Goal: Find specific page/section: Find specific page/section

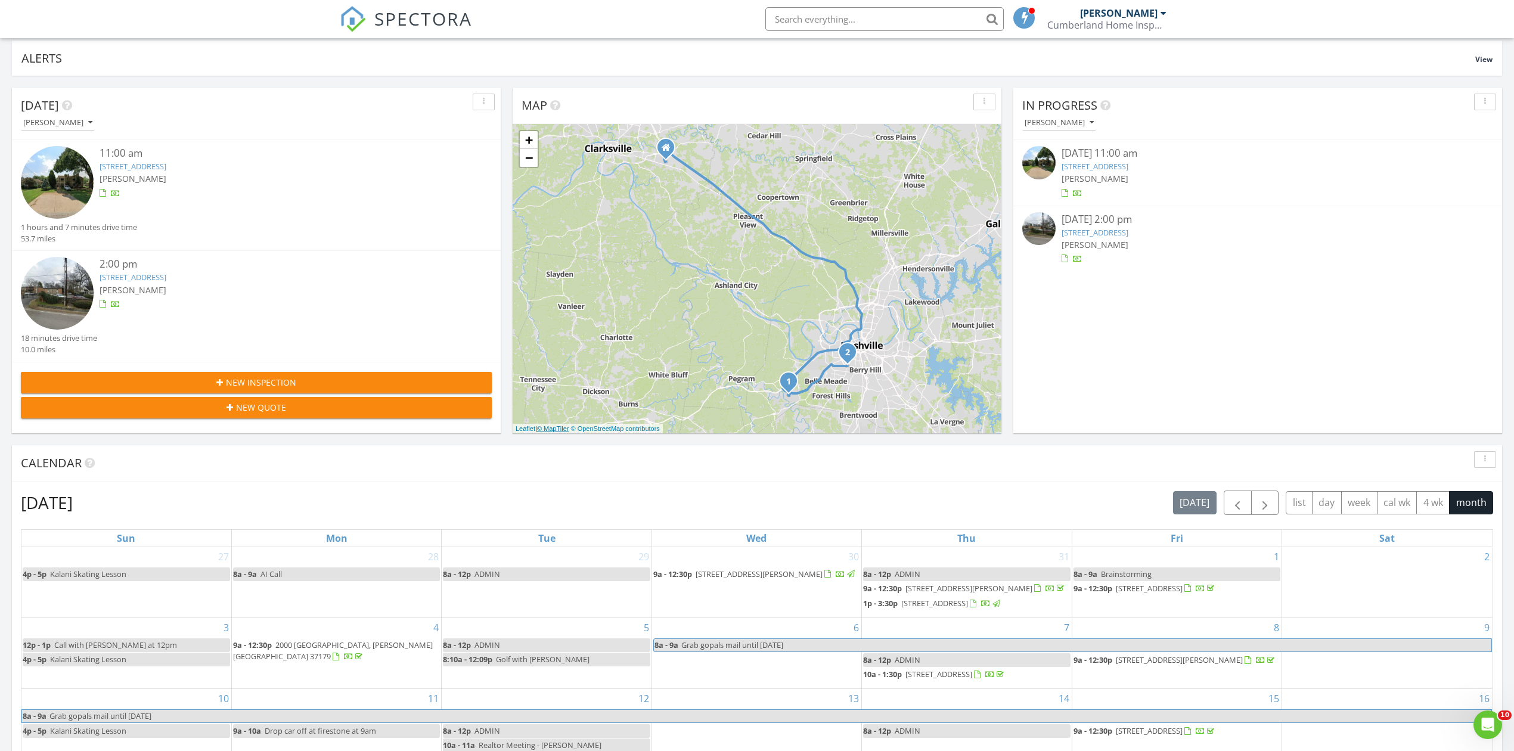
scroll to position [635, 0]
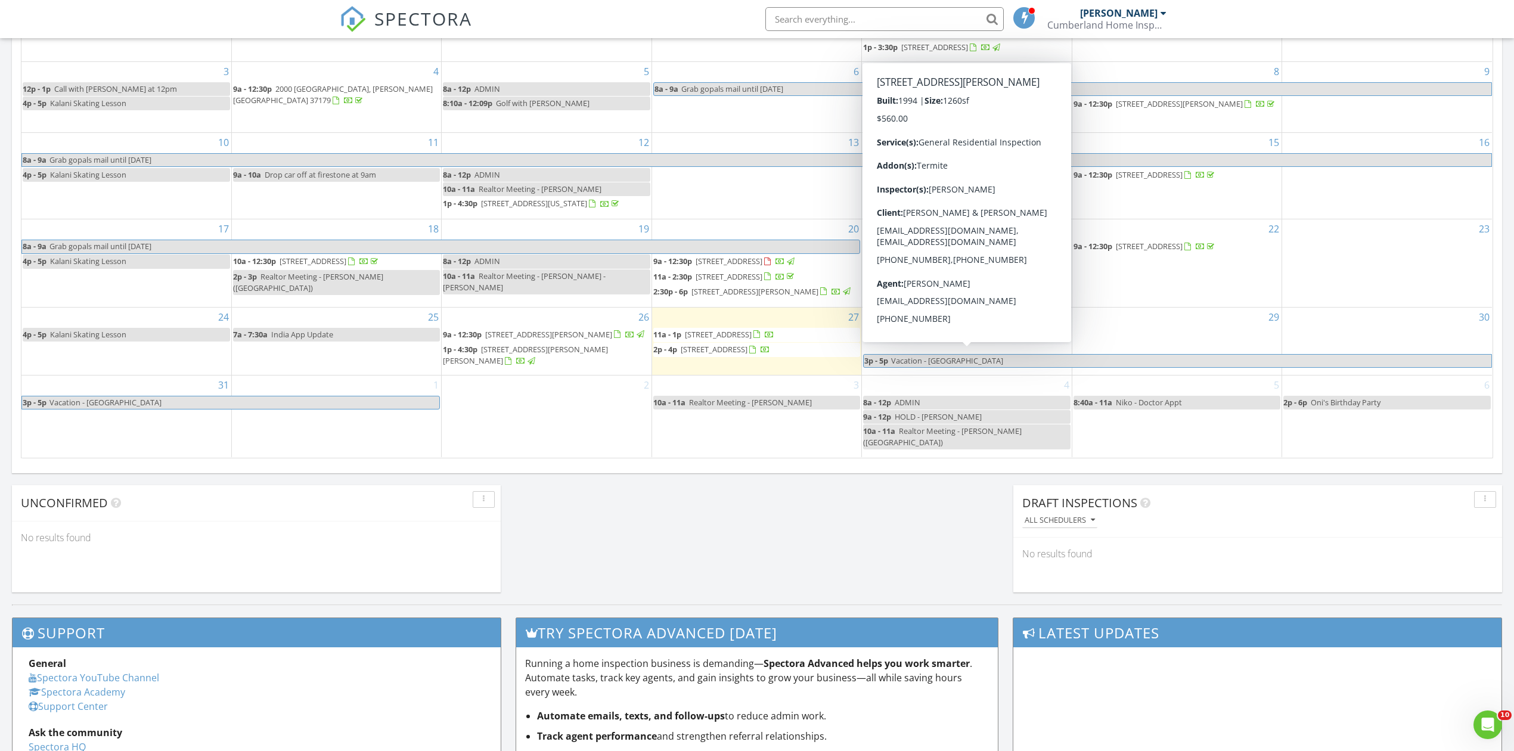
click at [595, 56] on div "29 8a - 12p ADMIN" at bounding box center [546, 26] width 209 height 70
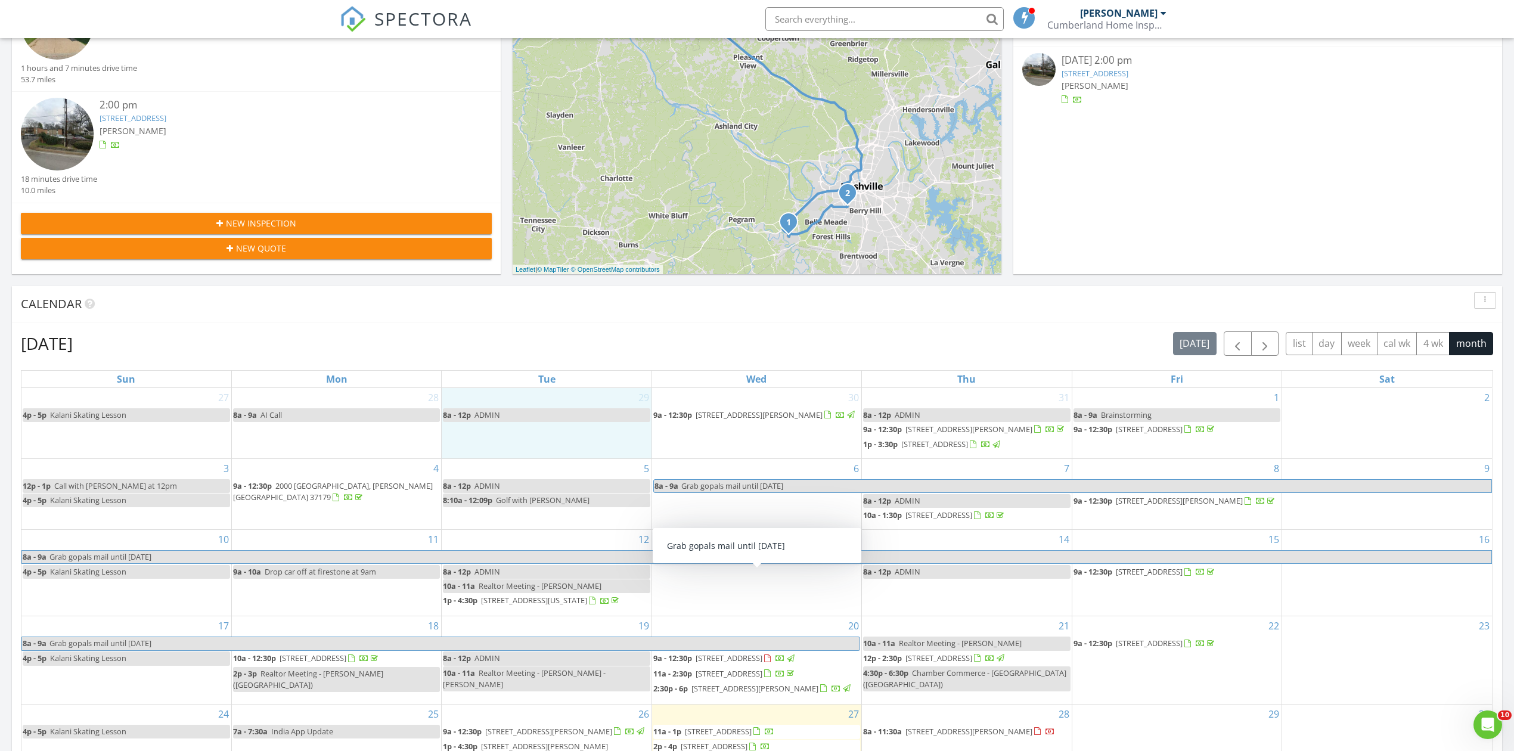
scroll to position [0, 0]
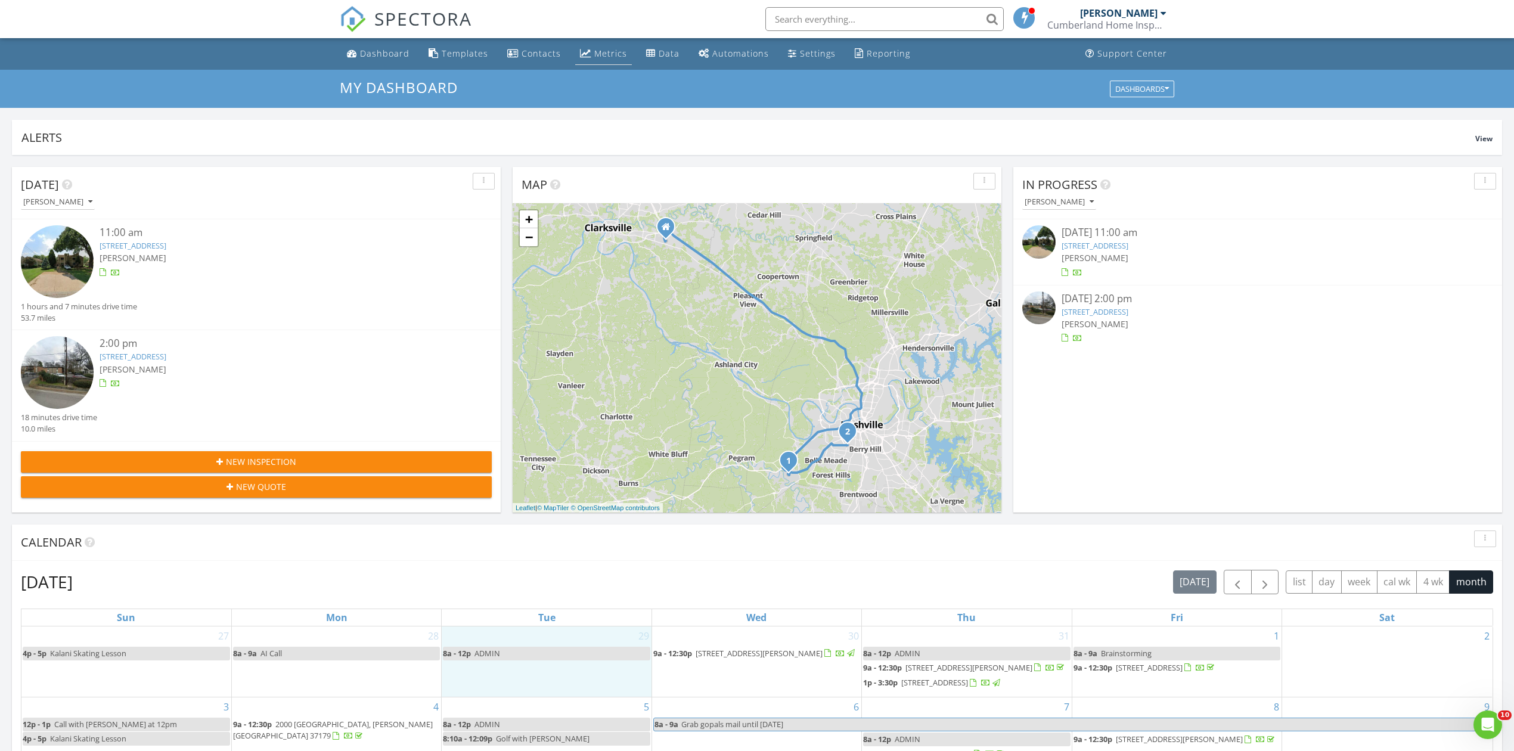
click at [606, 49] on div "Metrics" at bounding box center [610, 53] width 33 height 11
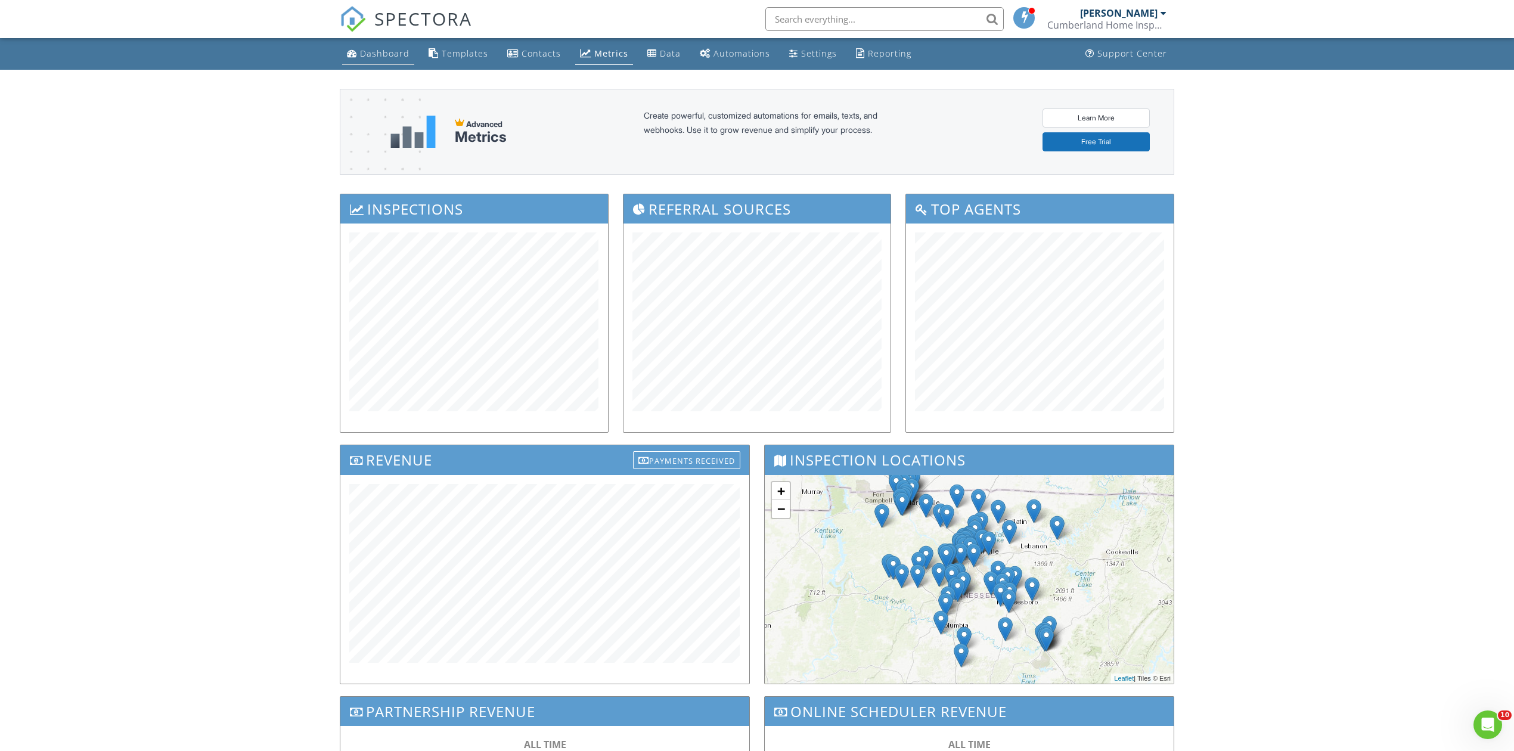
click at [385, 56] on div "Dashboard" at bounding box center [384, 53] width 49 height 11
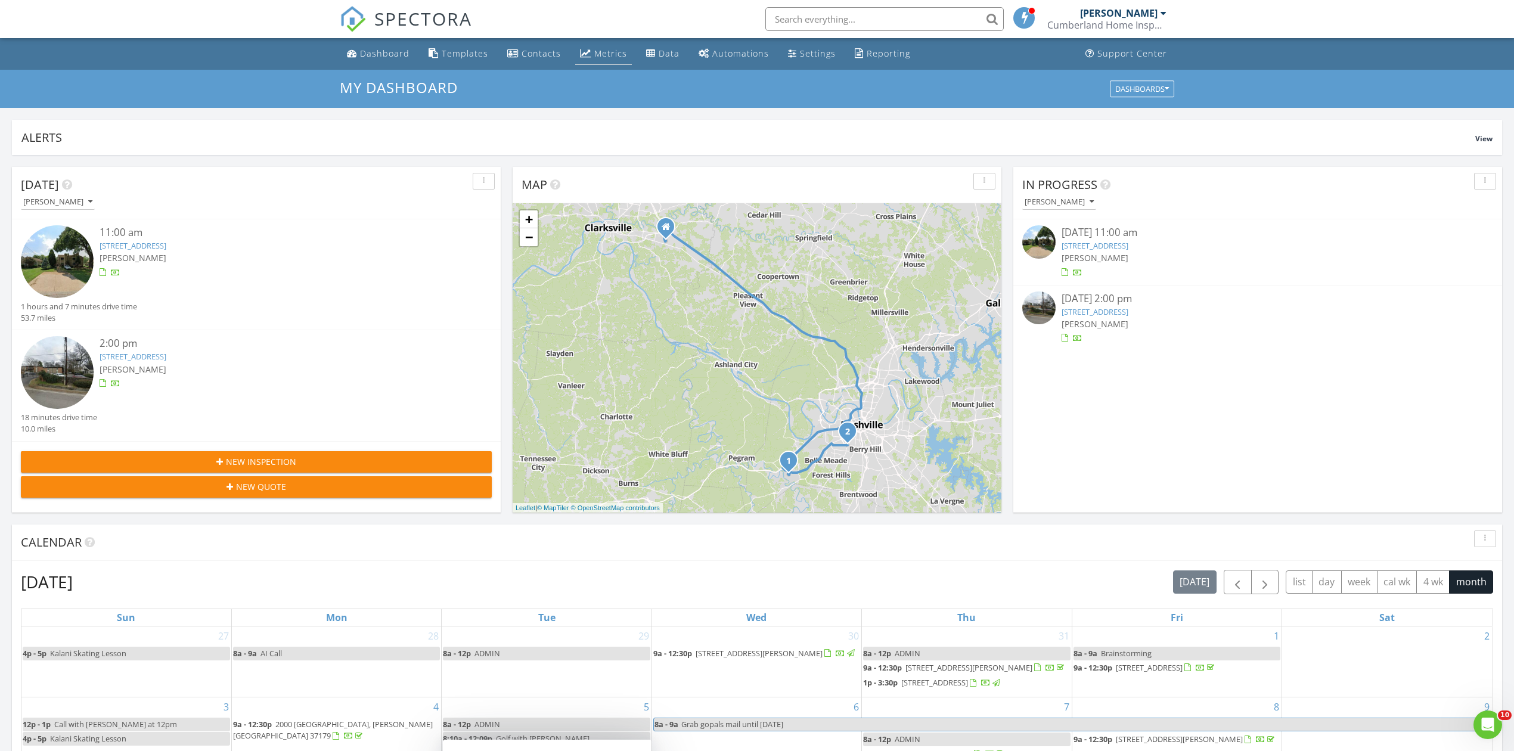
click at [582, 49] on div "Metrics" at bounding box center [585, 53] width 11 height 10
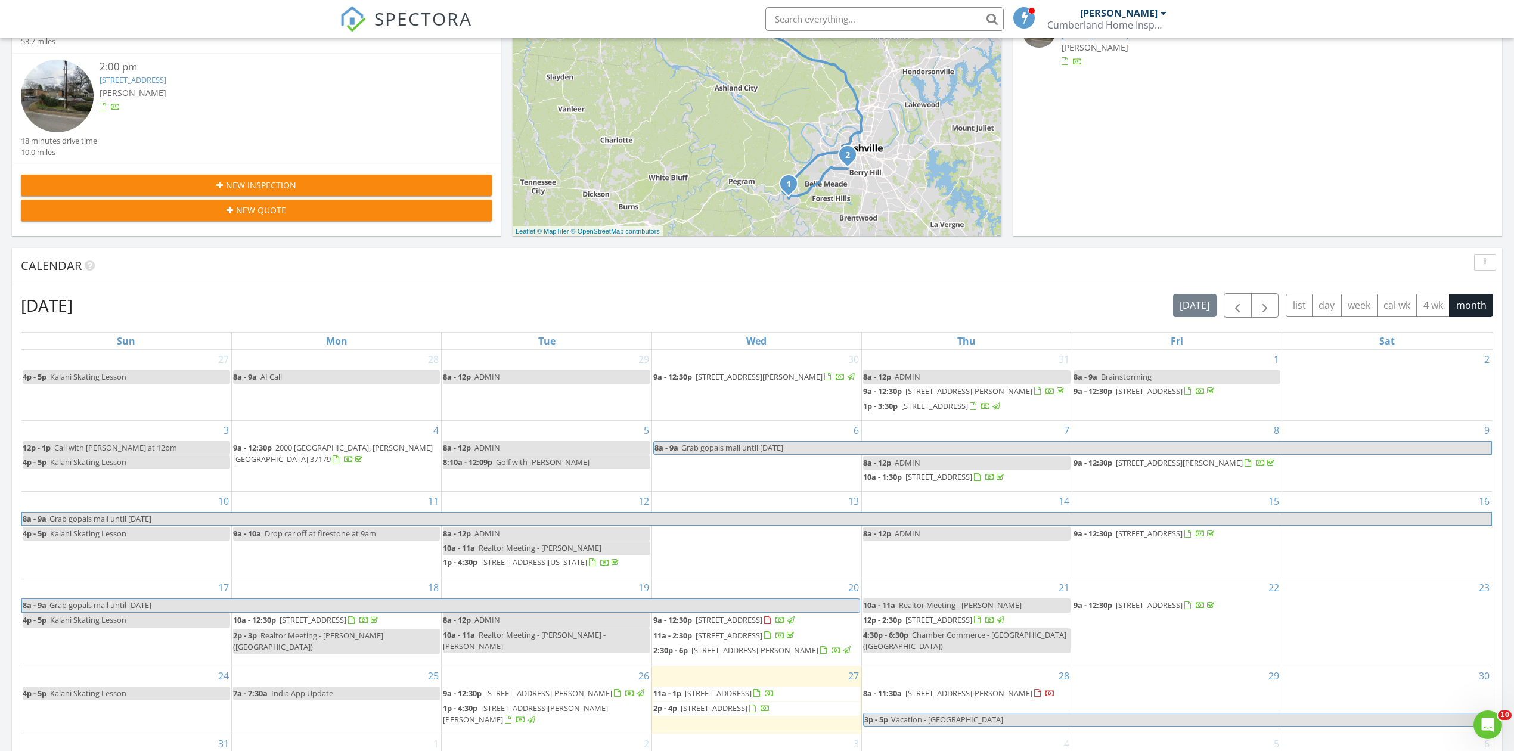
scroll to position [397, 0]
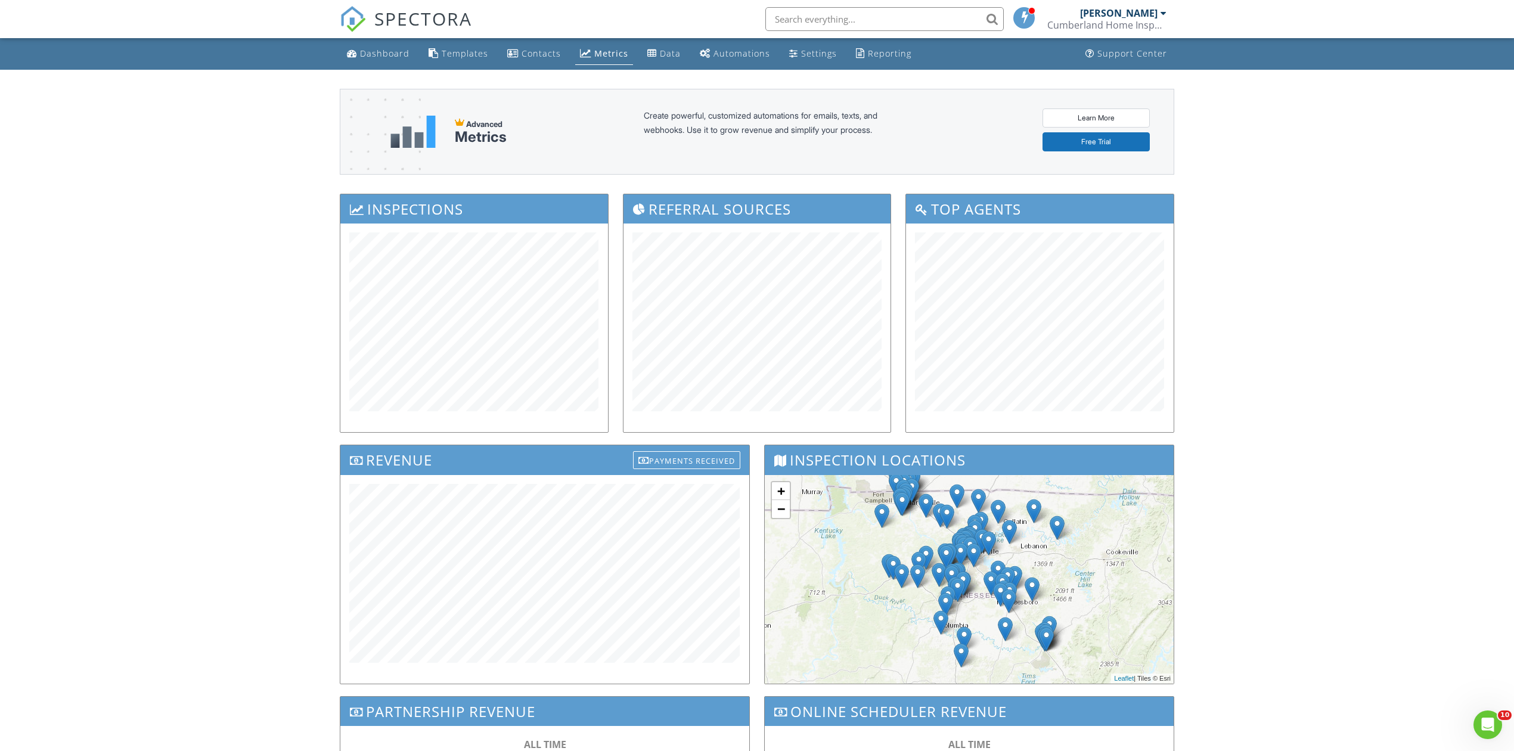
click at [366, 56] on div "Dashboard" at bounding box center [384, 53] width 49 height 11
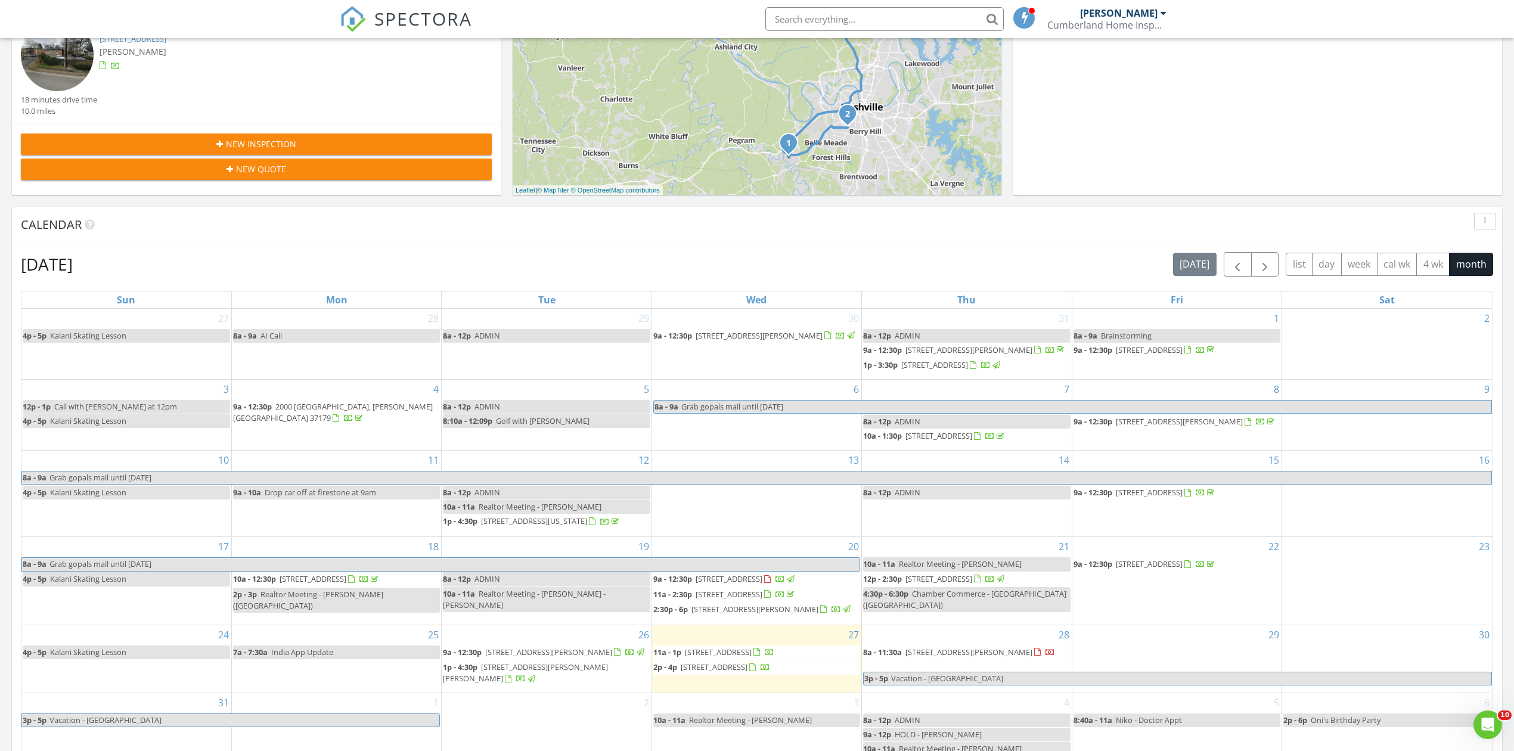
scroll to position [556, 0]
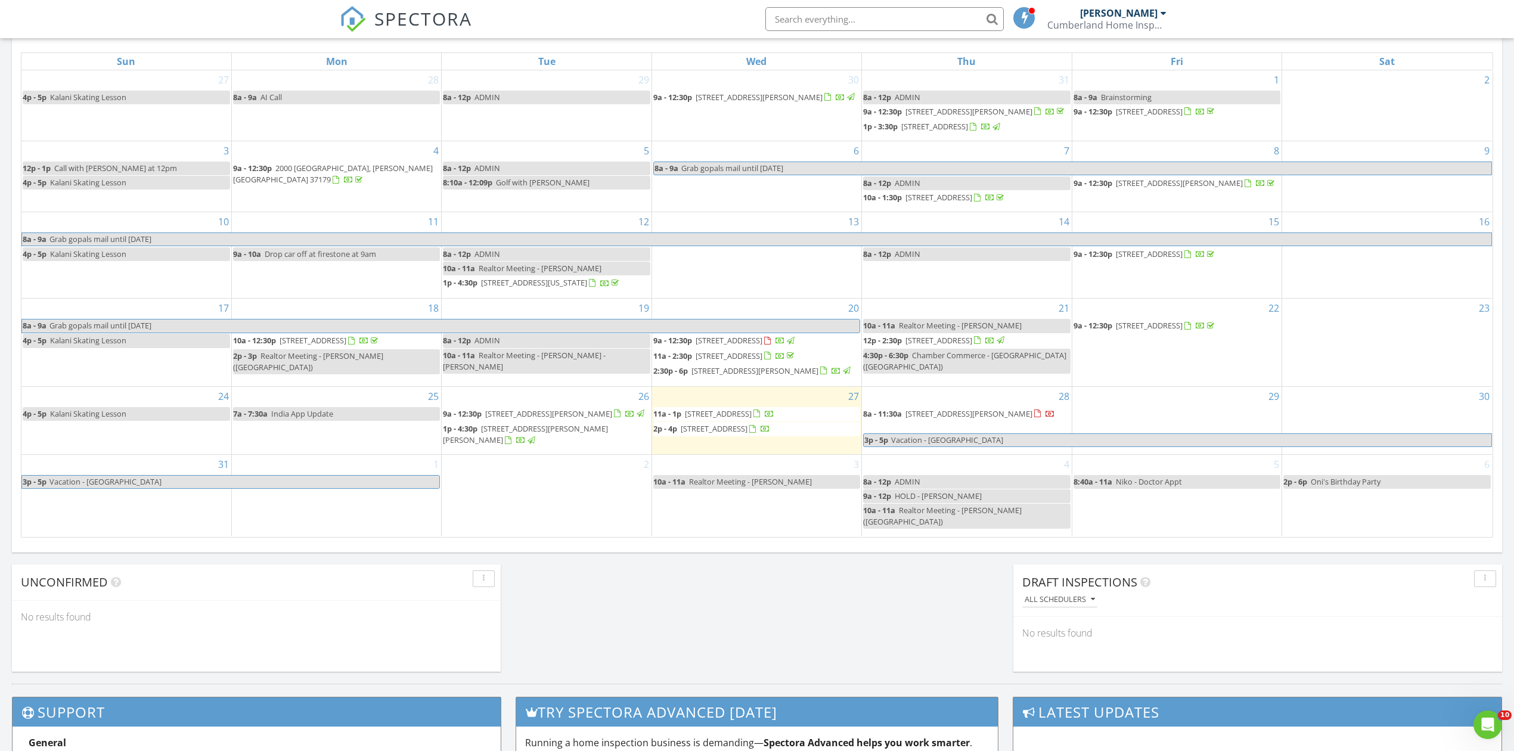
click at [730, 419] on span "719 Albar Dr, Nashville 37221" at bounding box center [718, 413] width 67 height 11
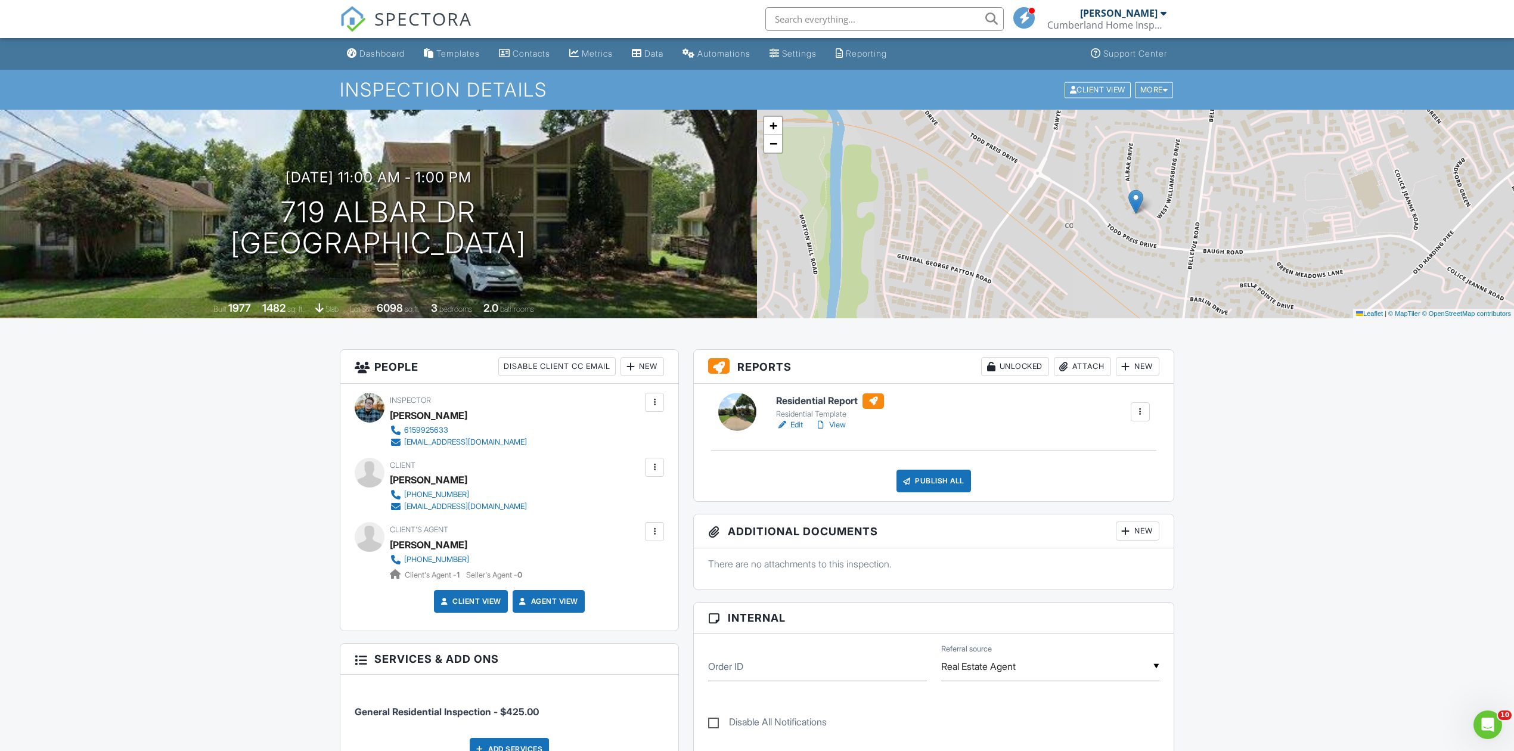
click at [1142, 406] on div at bounding box center [1140, 412] width 12 height 12
click at [826, 399] on h6 "Residential Report" at bounding box center [830, 400] width 108 height 15
